Goal: Task Accomplishment & Management: Use online tool/utility

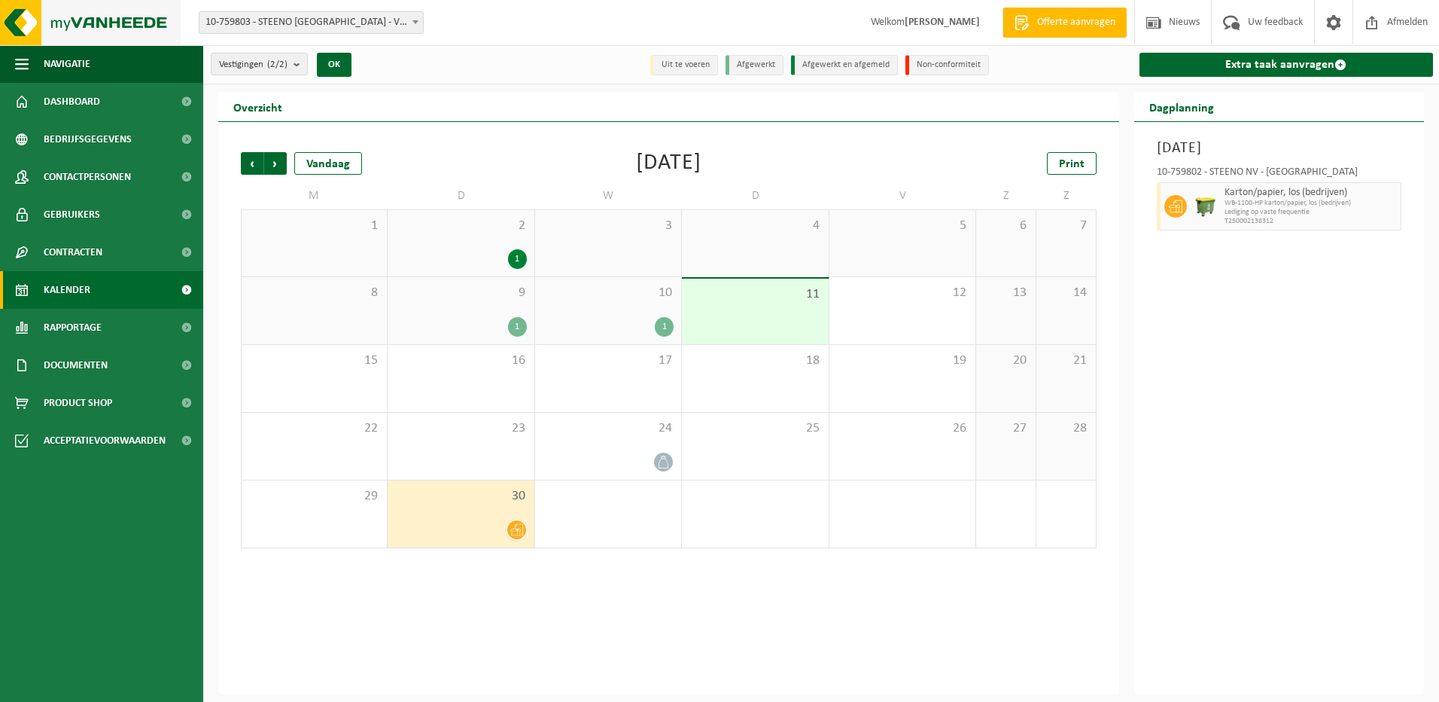
click at [38, 17] on img at bounding box center [90, 22] width 181 height 45
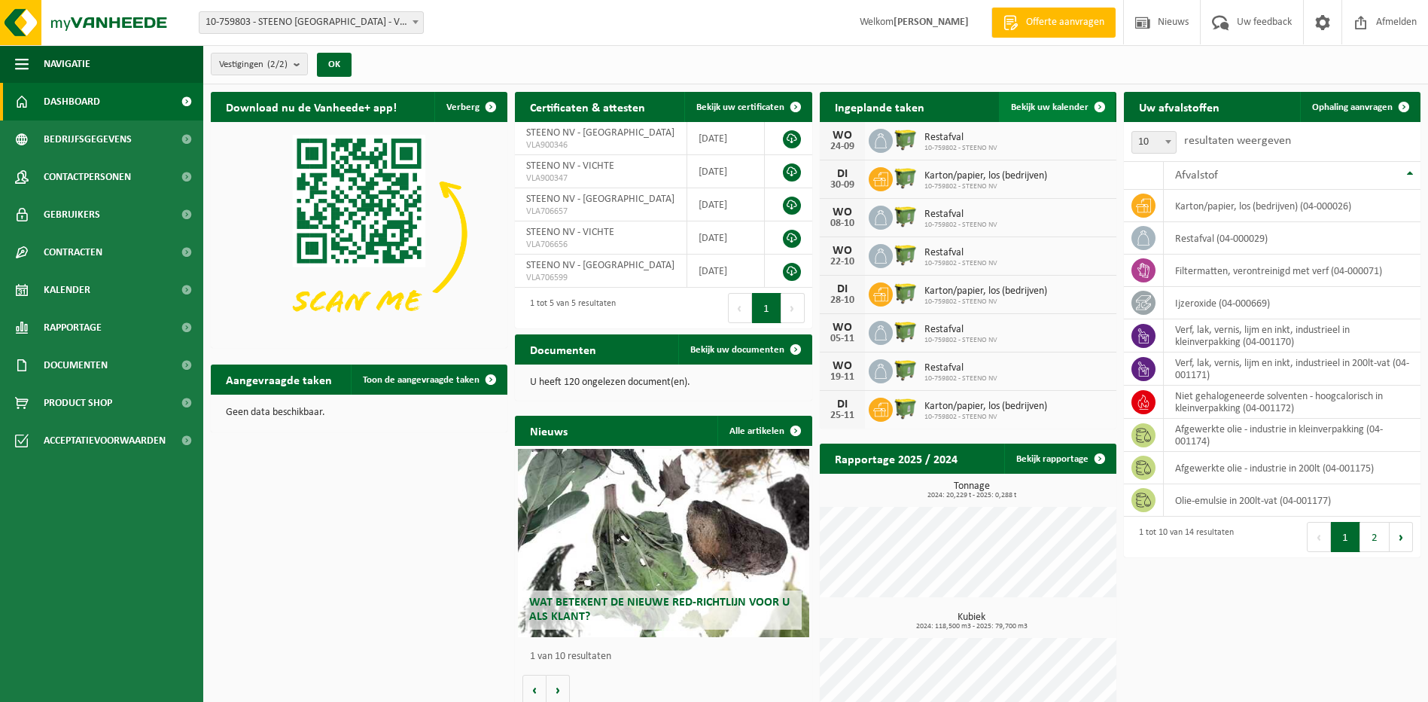
click at [1037, 102] on span "Bekijk uw kalender" at bounding box center [1050, 107] width 78 height 10
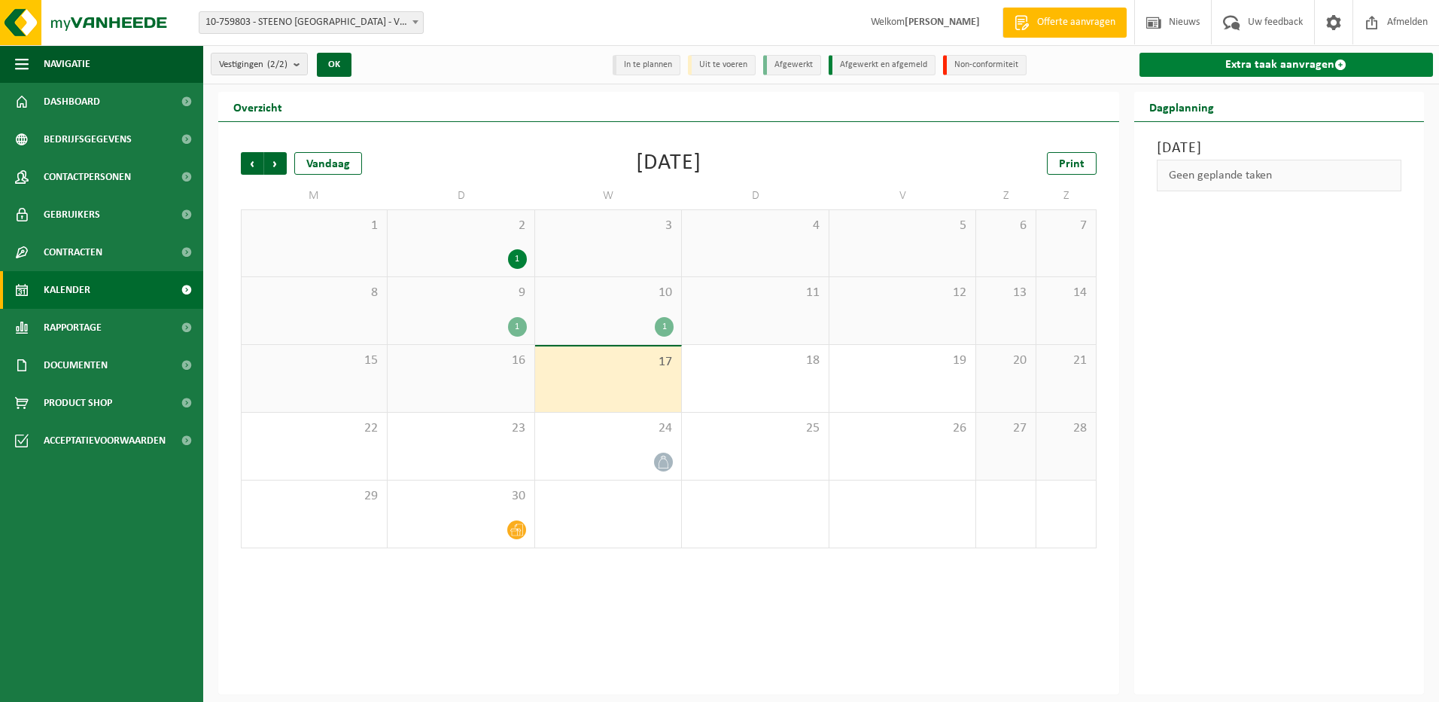
click at [1339, 63] on span at bounding box center [1341, 65] width 12 height 12
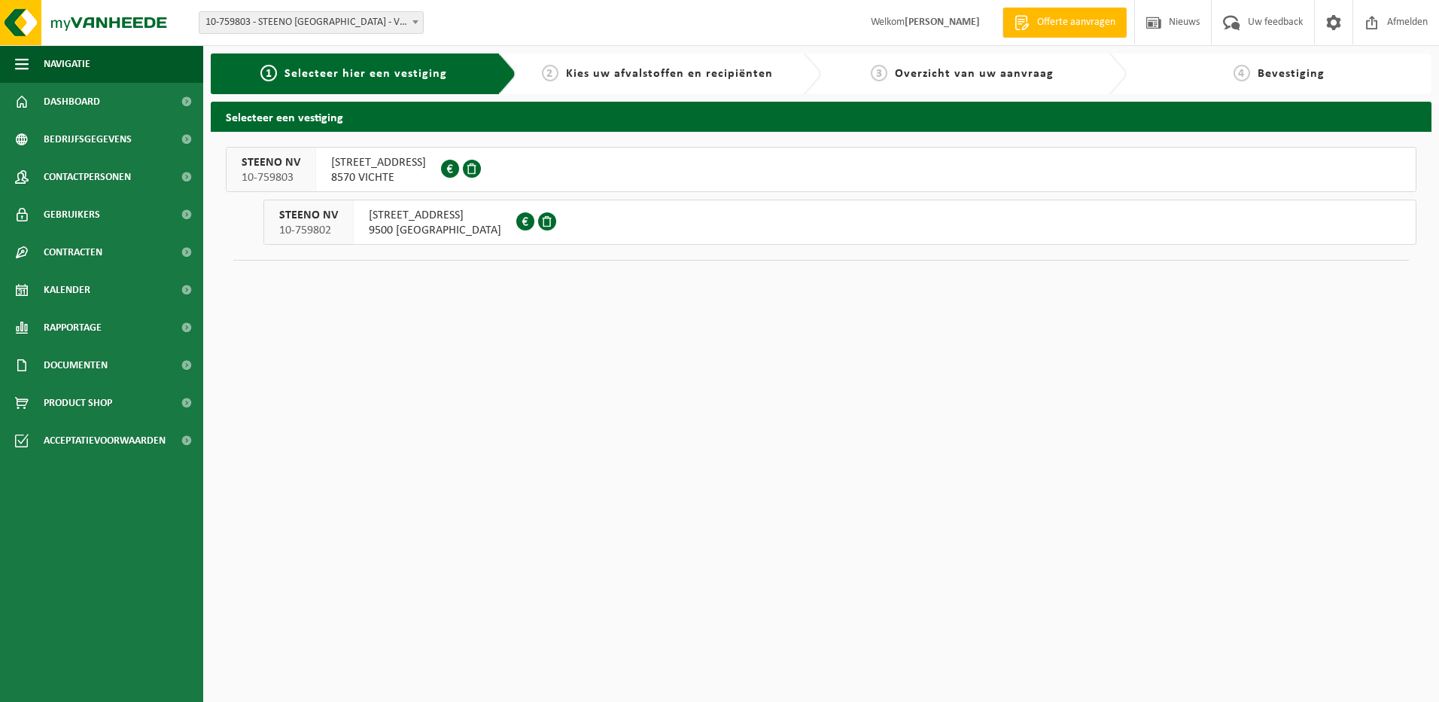
click at [423, 219] on span "[STREET_ADDRESS]" at bounding box center [435, 215] width 133 height 15
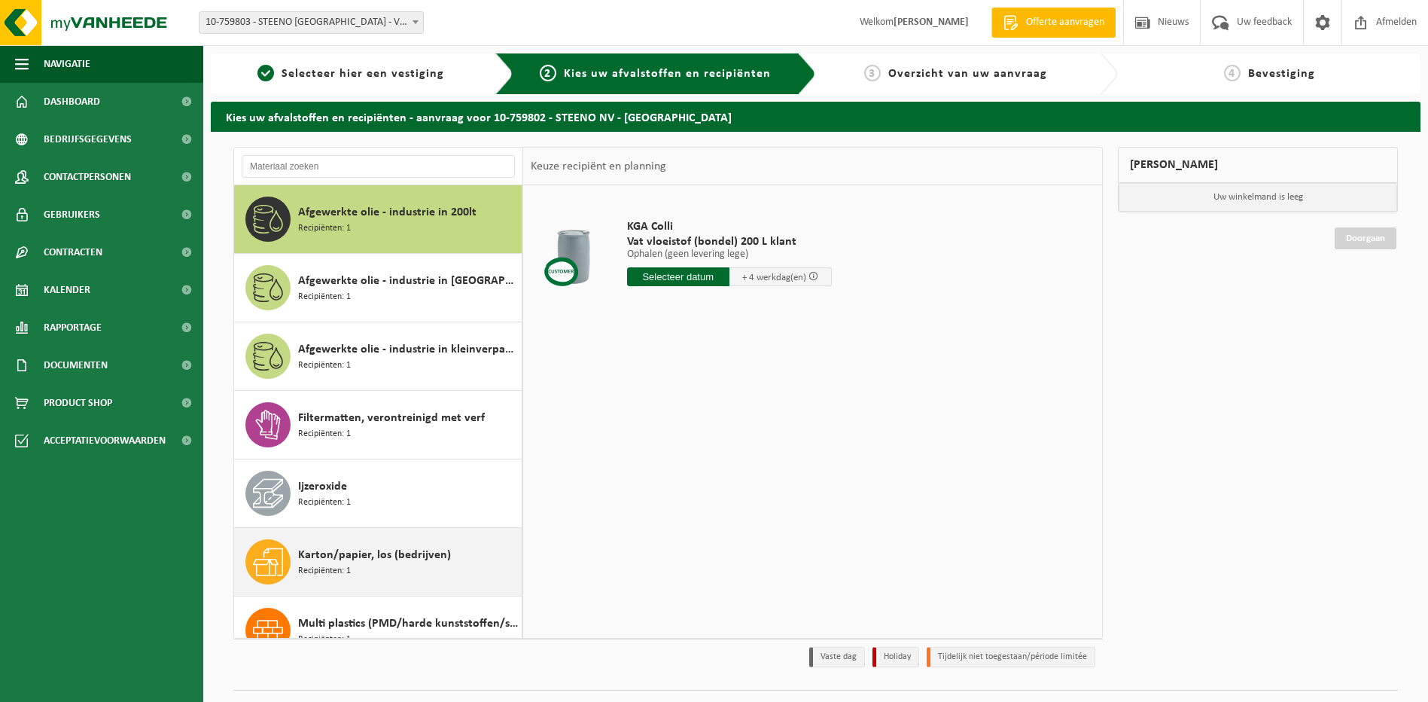
click at [339, 554] on span "Karton/papier, los (bedrijven)" at bounding box center [374, 555] width 153 height 18
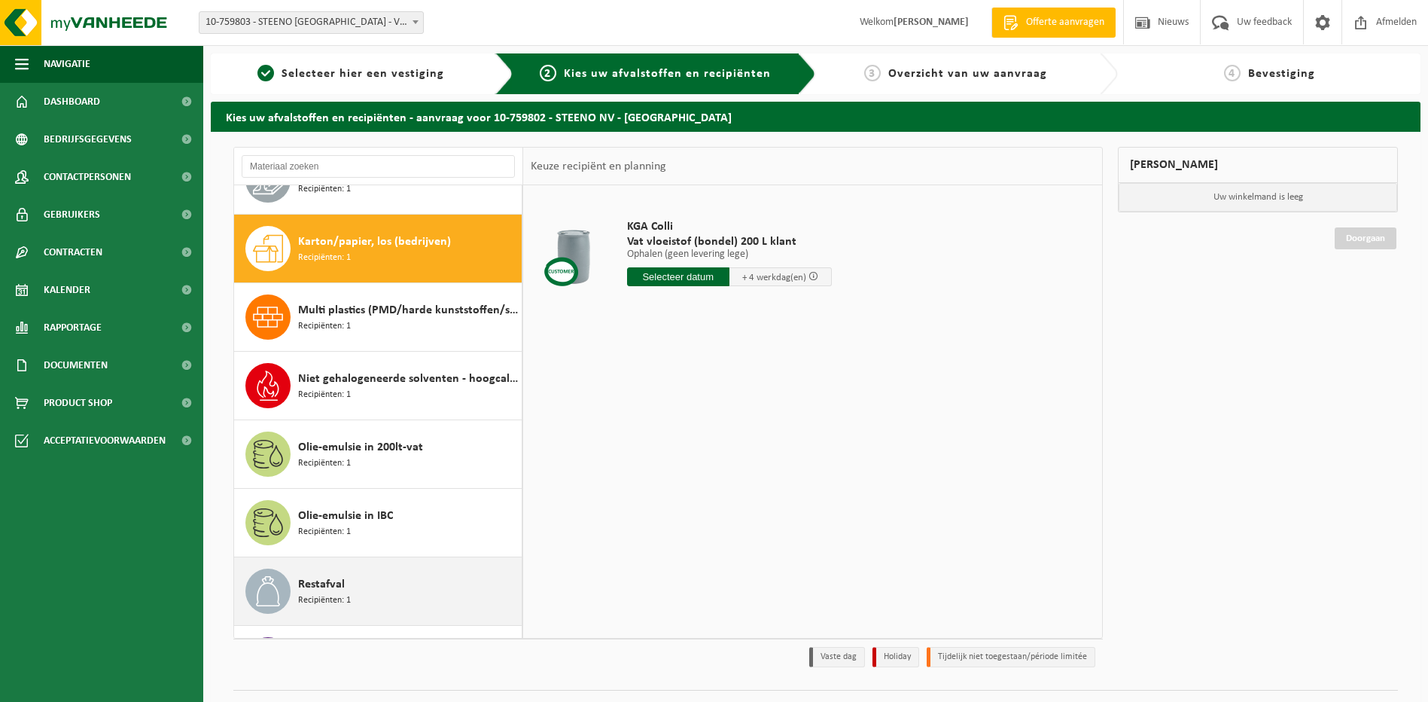
scroll to position [343, 0]
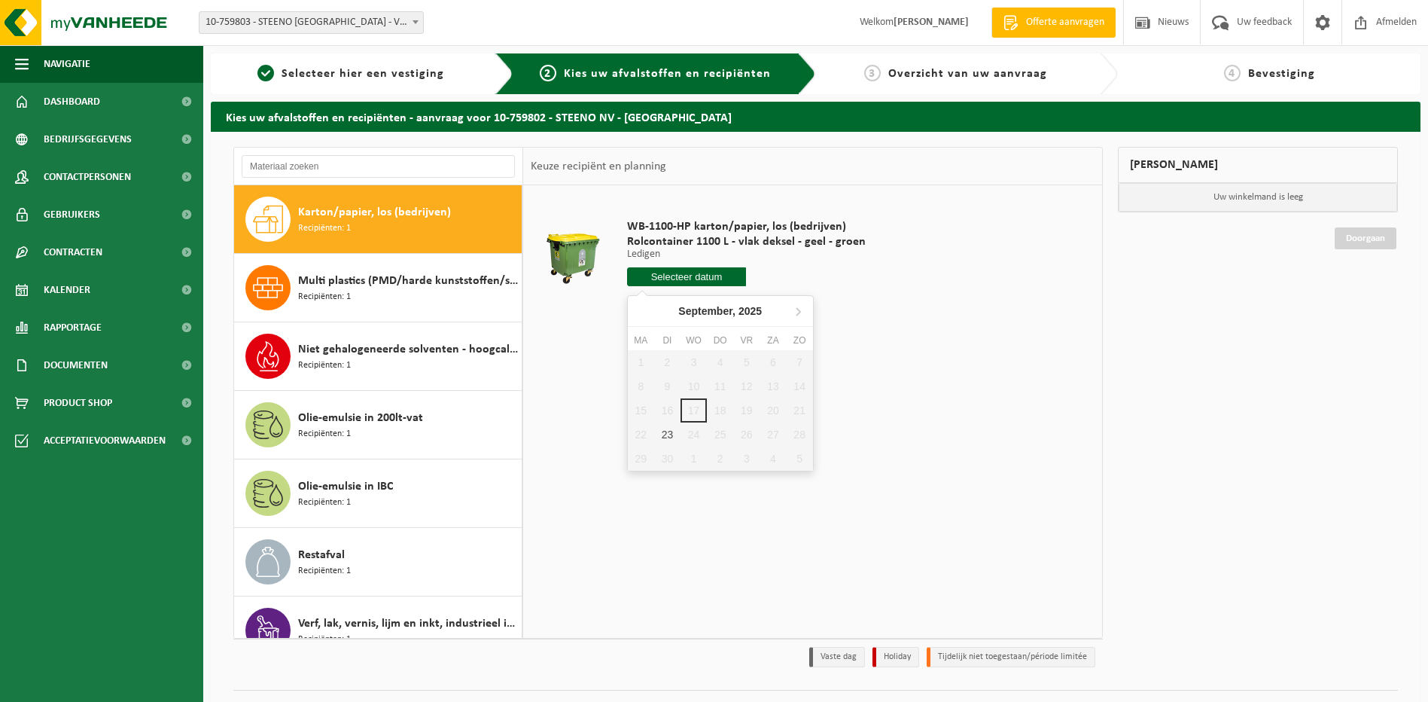
click at [693, 275] on input "text" at bounding box center [687, 276] width 120 height 19
click at [668, 432] on div "23" at bounding box center [667, 434] width 26 height 24
type input "Van 2025-09-23"
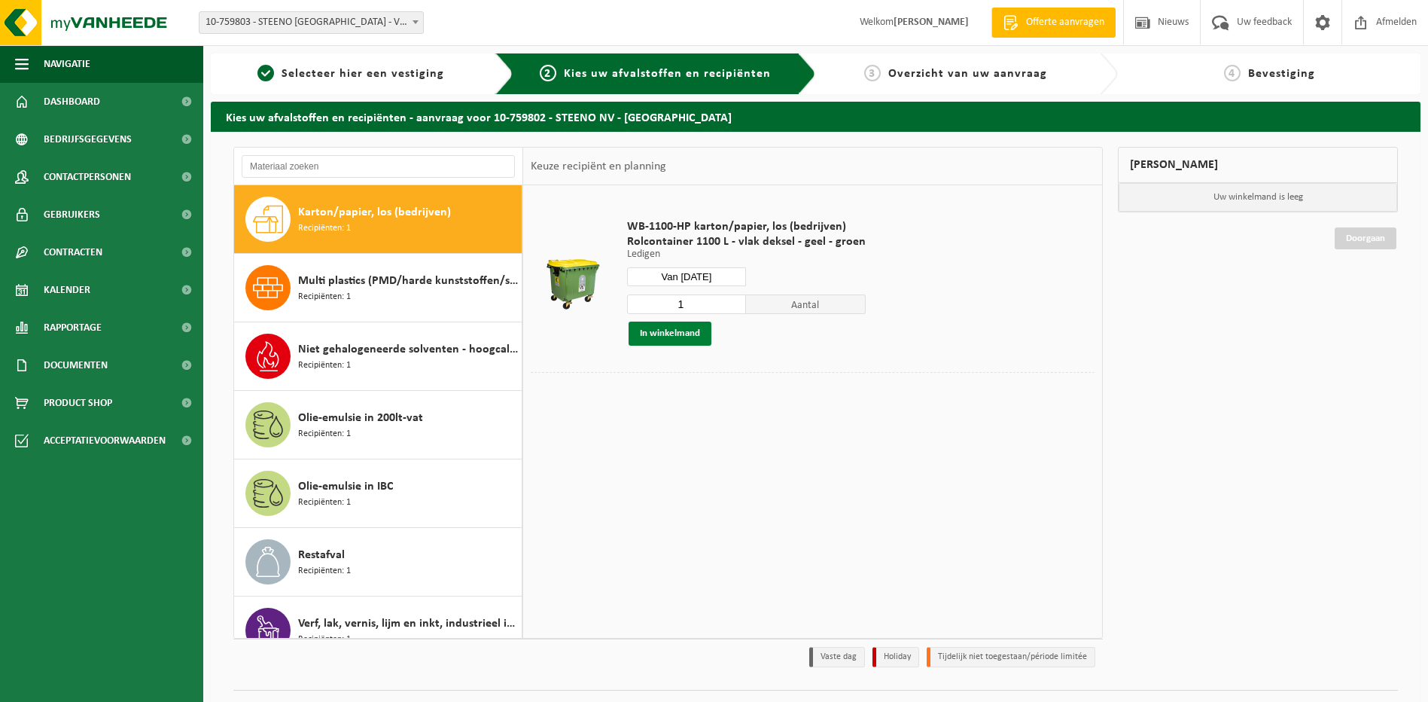
click at [666, 332] on button "In winkelmand" at bounding box center [670, 333] width 83 height 24
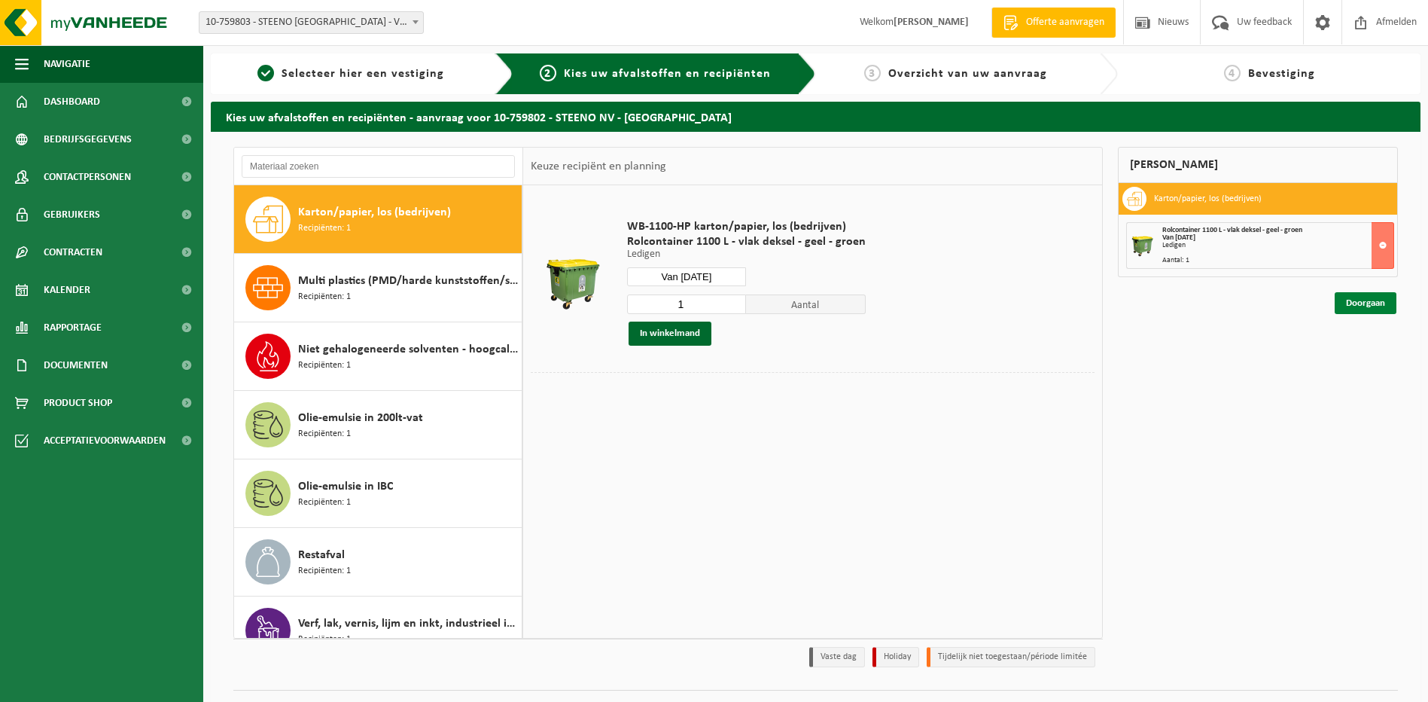
click at [1366, 303] on link "Doorgaan" at bounding box center [1366, 303] width 62 height 22
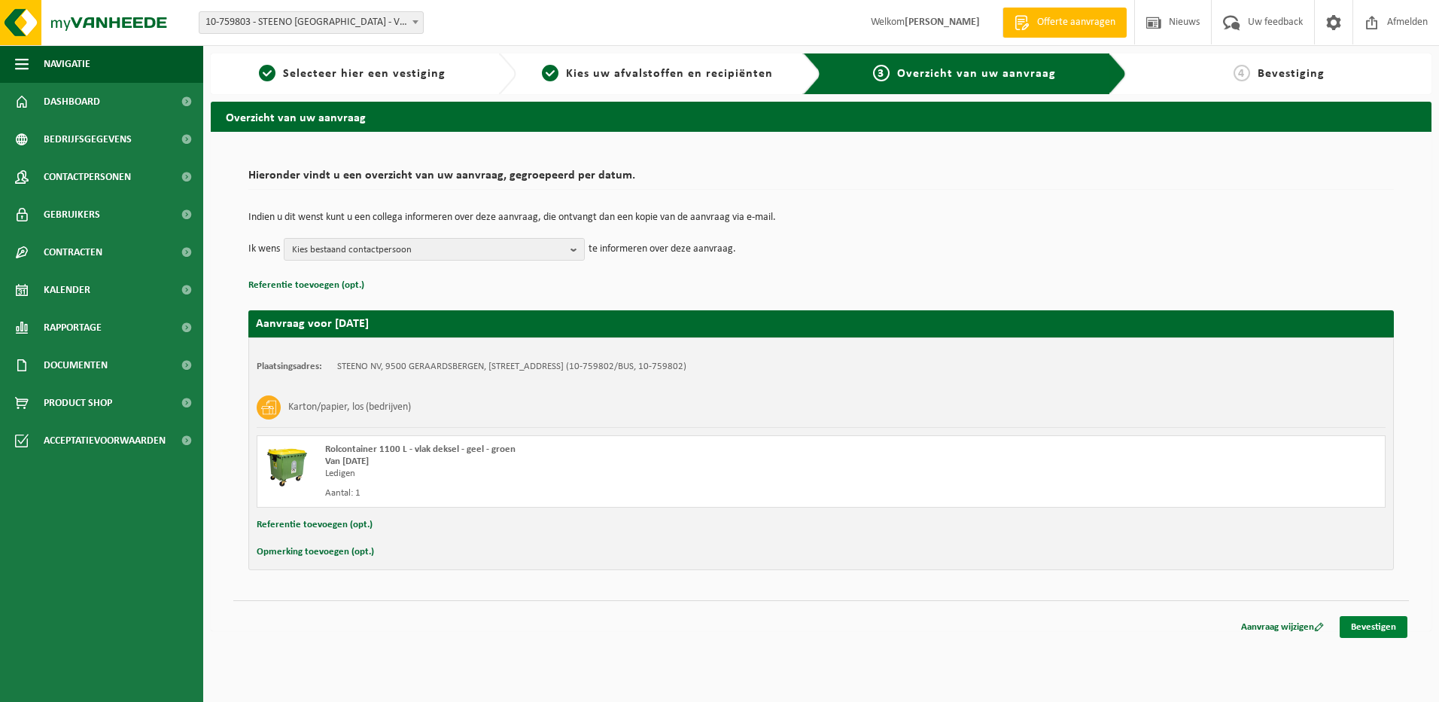
click at [1387, 624] on link "Bevestigen" at bounding box center [1374, 627] width 68 height 22
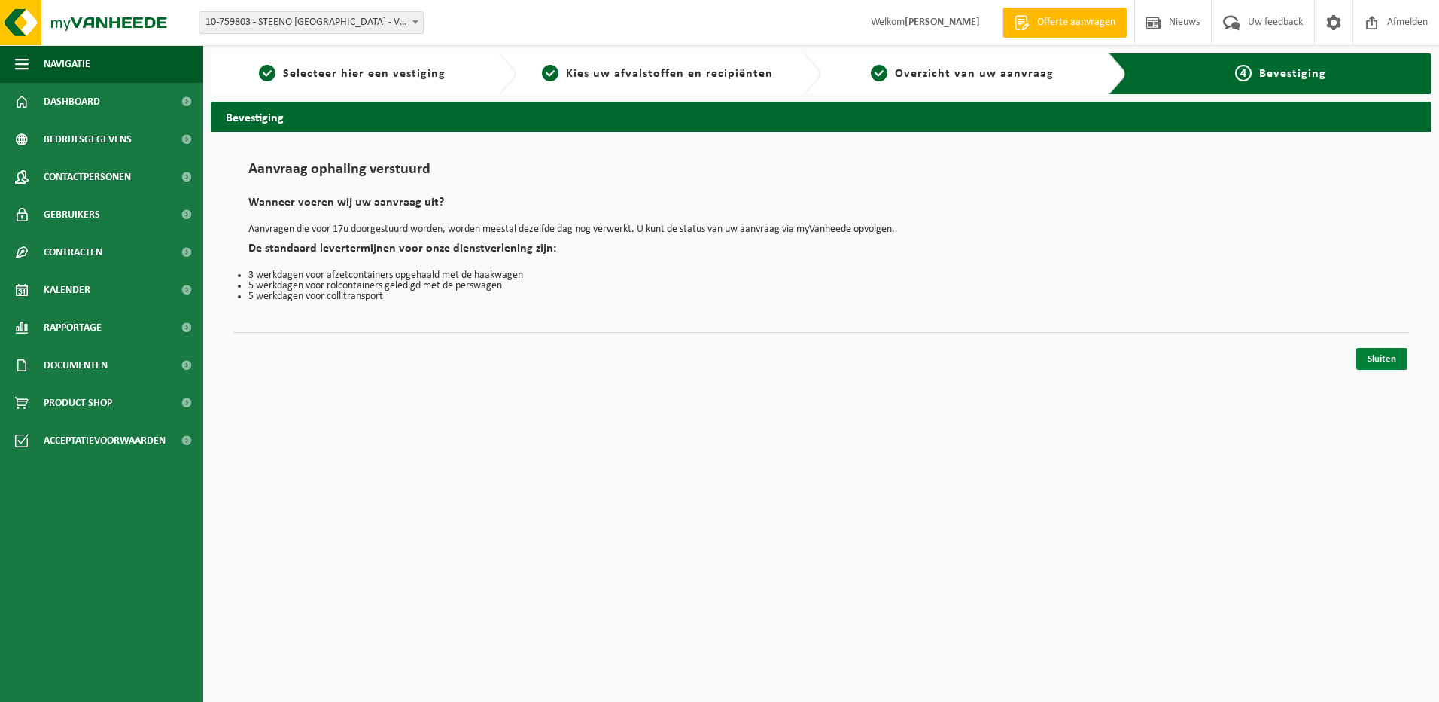
click at [1383, 362] on link "Sluiten" at bounding box center [1382, 359] width 51 height 22
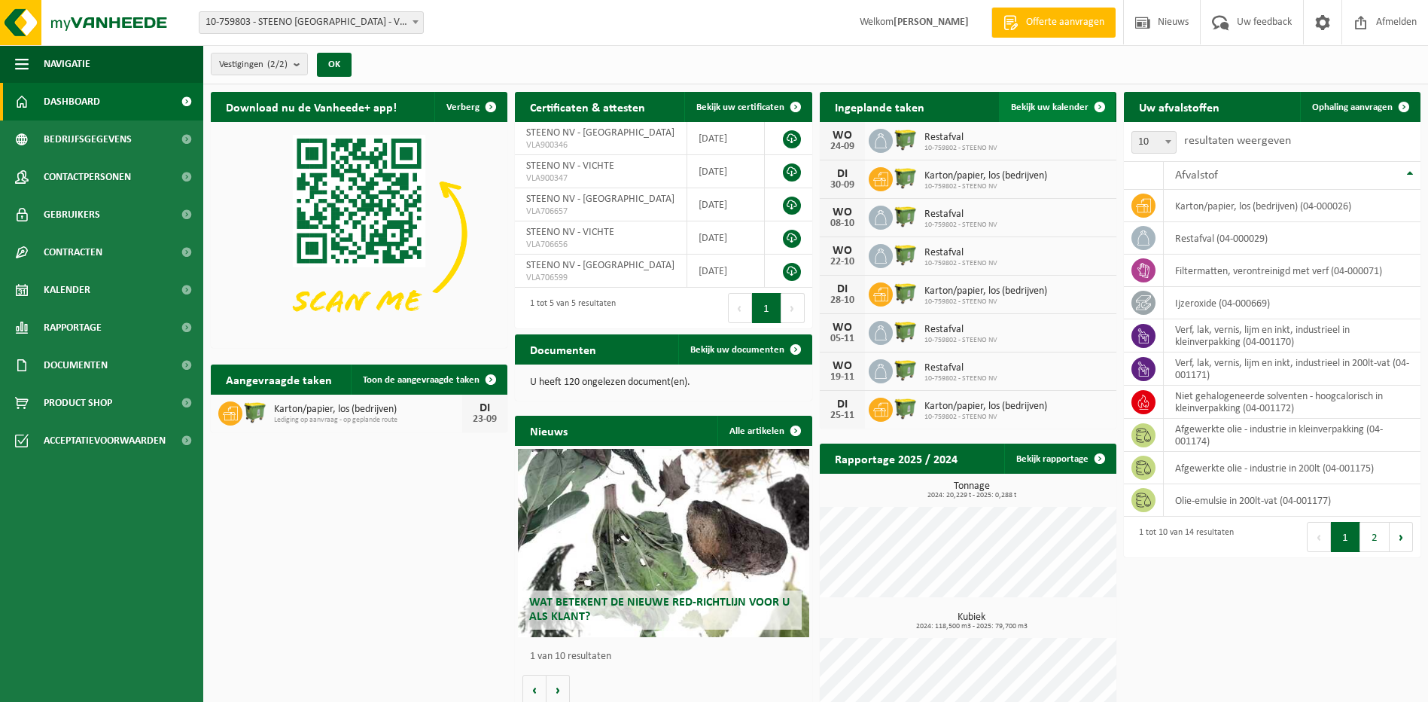
click at [1042, 107] on span "Bekijk uw kalender" at bounding box center [1050, 107] width 78 height 10
